Goal: Task Accomplishment & Management: Use online tool/utility

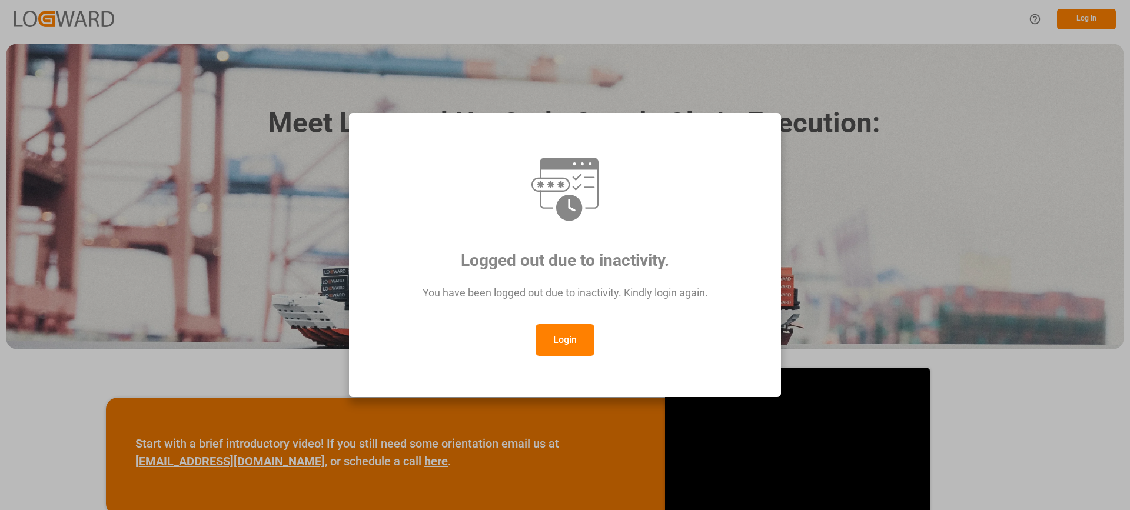
click at [563, 343] on button "Login" at bounding box center [565, 340] width 59 height 32
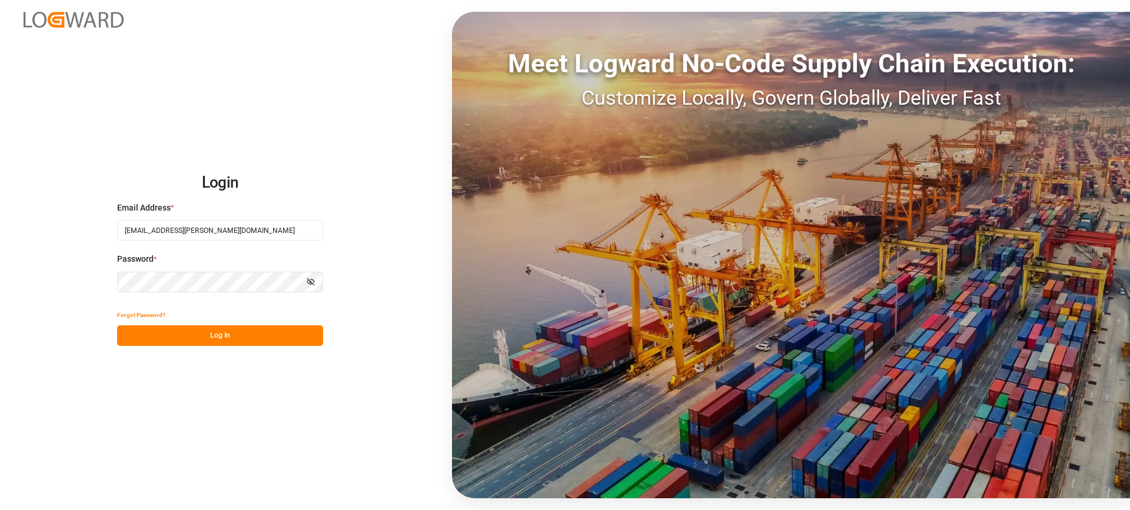
click at [264, 337] on button "Log In" at bounding box center [220, 336] width 206 height 21
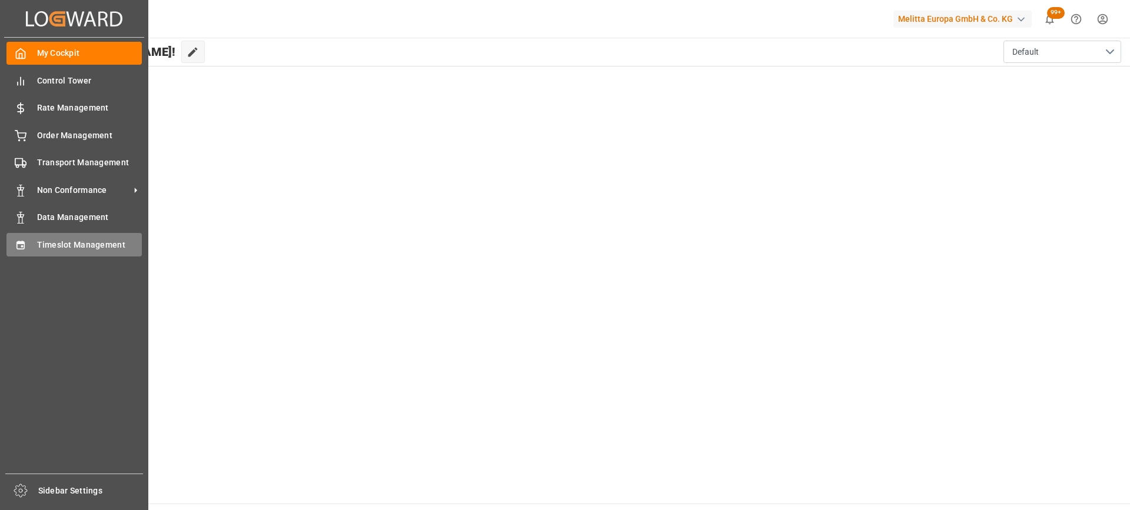
click at [34, 241] on div "Timeslot Management Timeslot Management" at bounding box center [73, 244] width 135 height 23
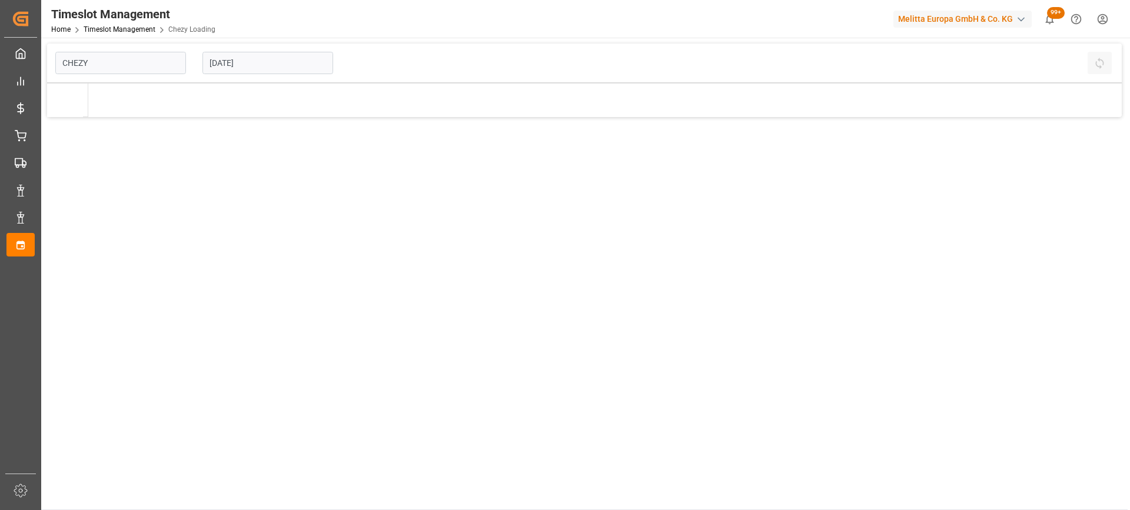
type input "Chezy Loading"
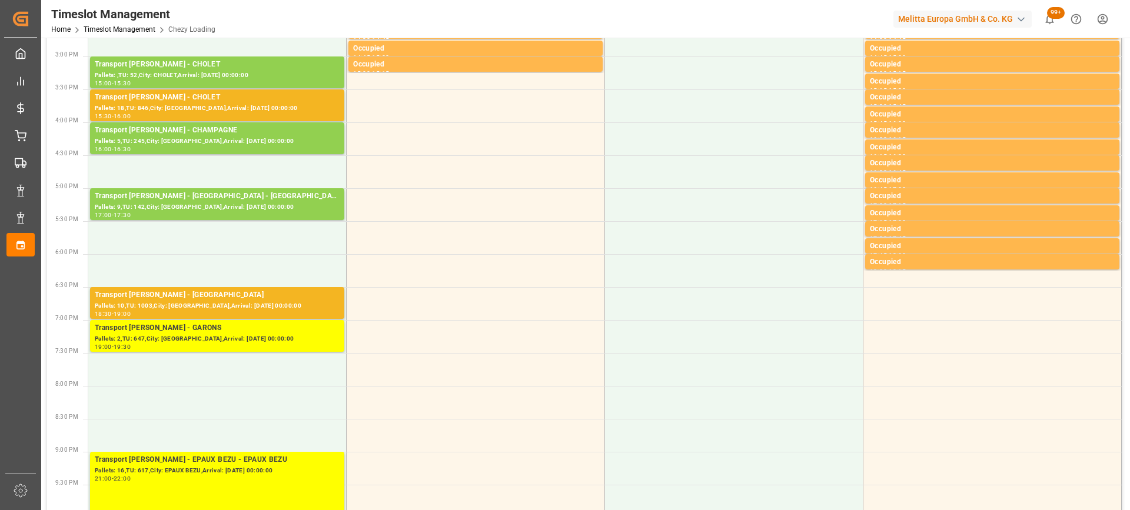
scroll to position [711, 0]
